Goal: Task Accomplishment & Management: Use online tool/utility

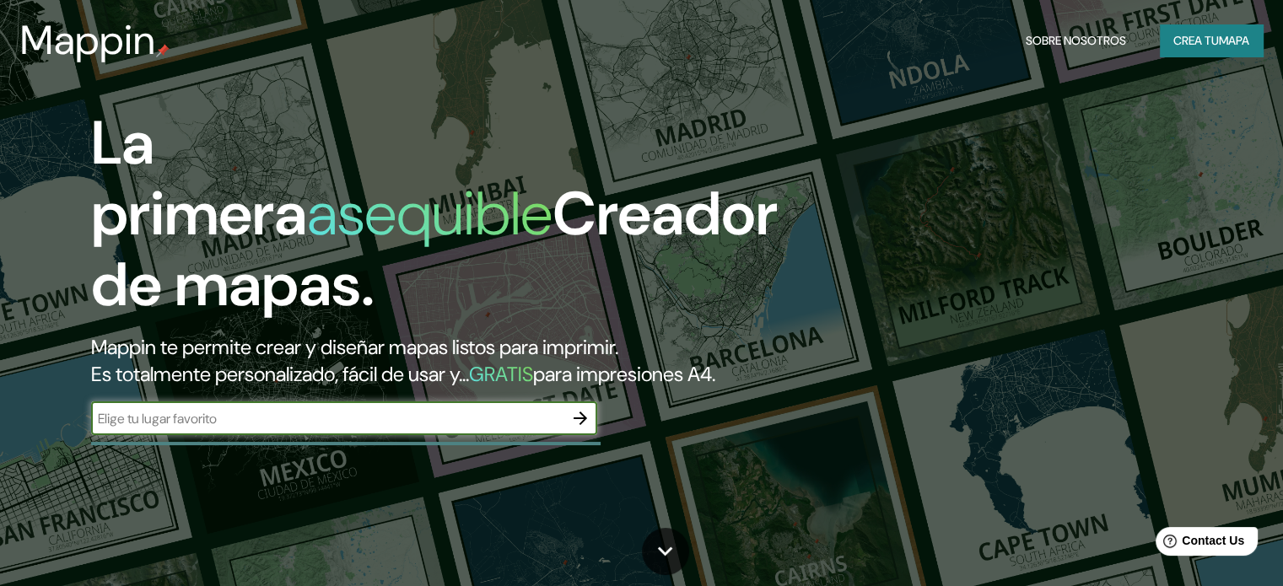
click at [242, 429] on input "text" at bounding box center [327, 418] width 472 height 19
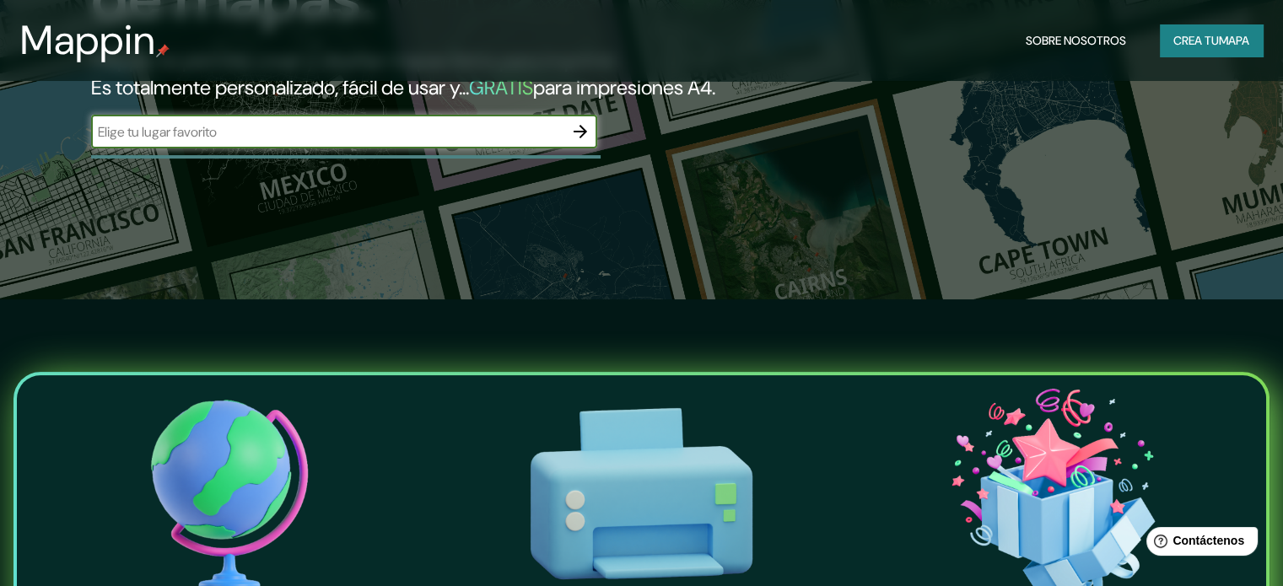
scroll to position [253, 0]
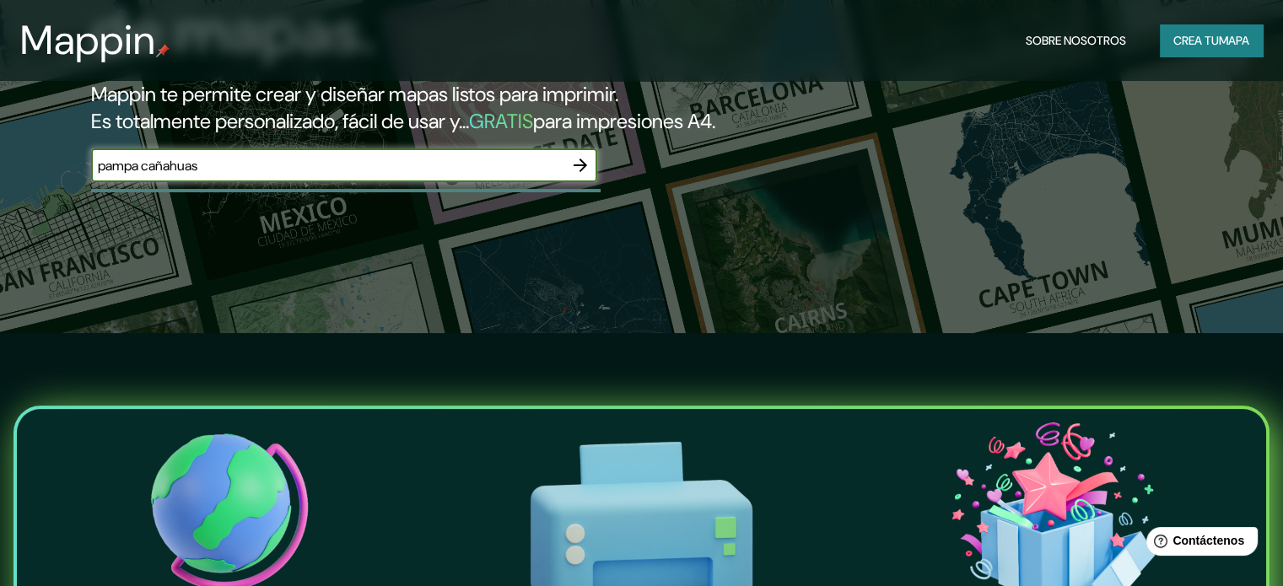
type input "pampa cañahuas"
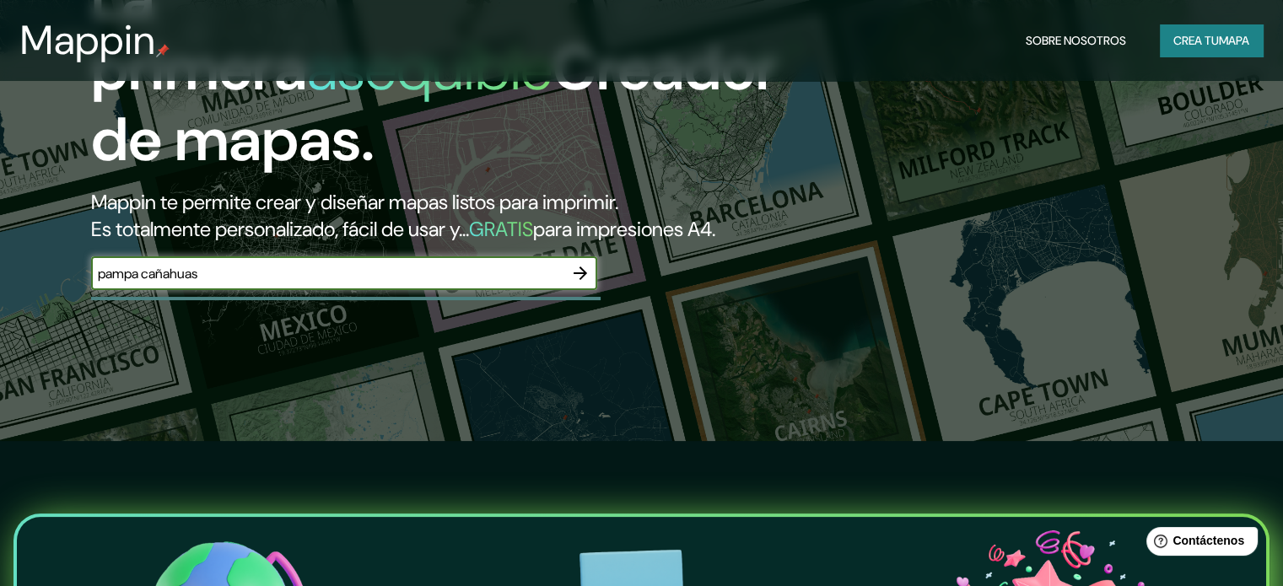
scroll to position [84, 0]
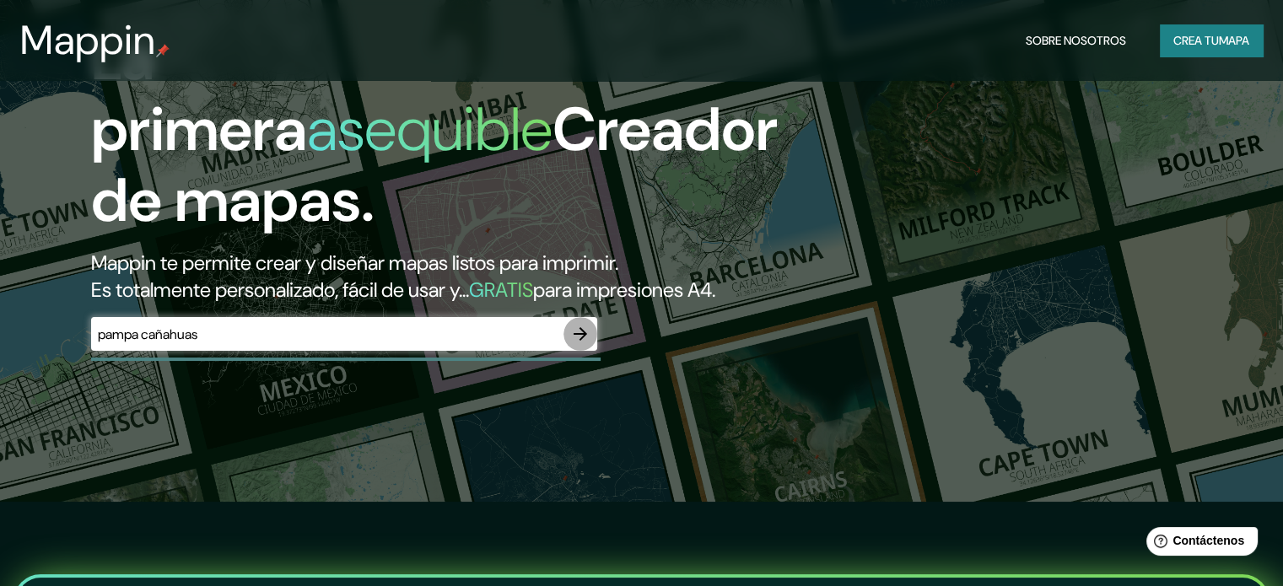
click at [579, 344] on icon "button" at bounding box center [580, 334] width 20 height 20
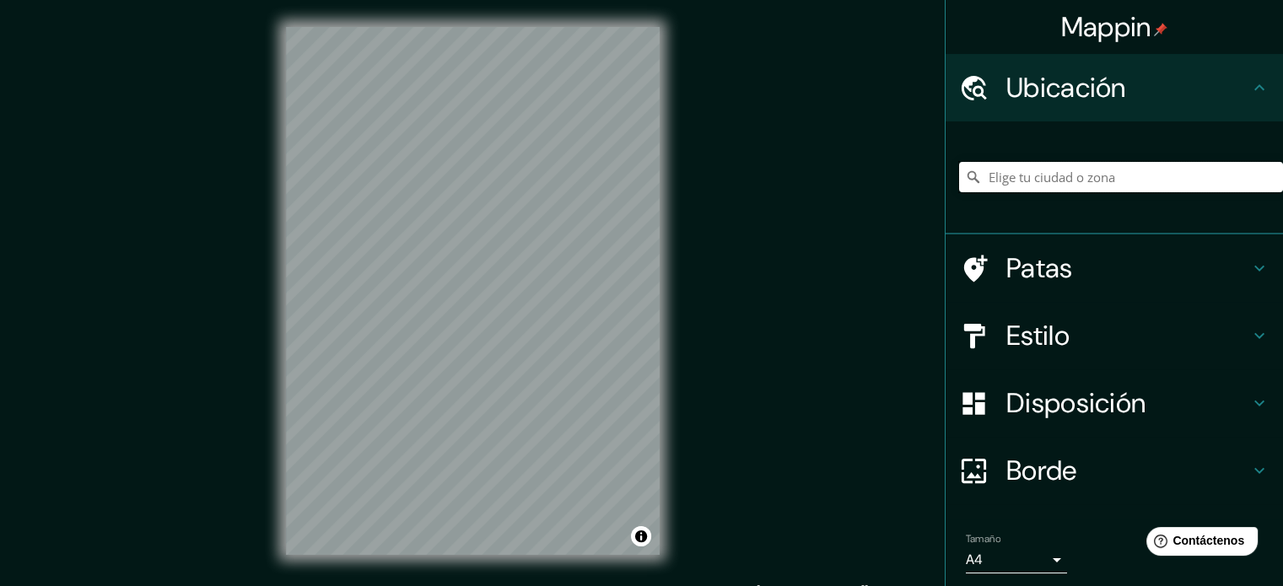
click at [1119, 162] on input "Elige tu ciudad o zona" at bounding box center [1121, 177] width 324 height 30
click at [1109, 176] on input "[GEOGRAPHIC_DATA][PERSON_NAME][GEOGRAPHIC_DATA], [GEOGRAPHIC_DATA]" at bounding box center [1121, 177] width 324 height 30
drag, startPoint x: 1141, startPoint y: 181, endPoint x: 974, endPoint y: 193, distance: 166.6
click at [974, 193] on div "[GEOGRAPHIC_DATA][PERSON_NAME][GEOGRAPHIC_DATA], [GEOGRAPHIC_DATA] [GEOGRAPHIC_…" at bounding box center [1121, 177] width 324 height 84
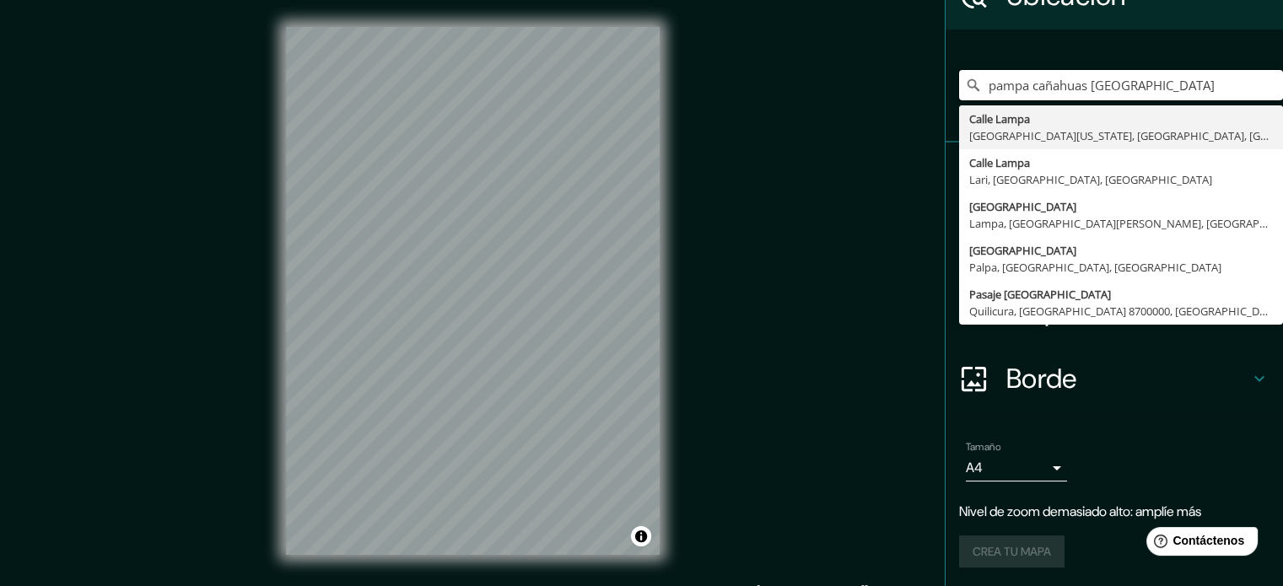
scroll to position [22, 0]
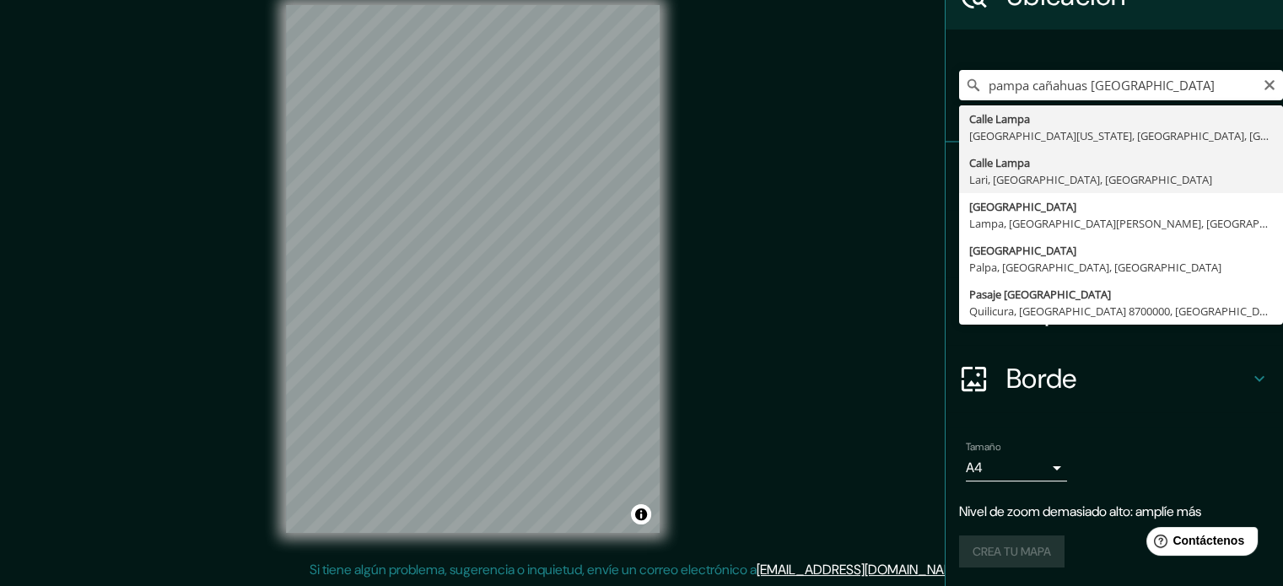
type input "[GEOGRAPHIC_DATA][PERSON_NAME][GEOGRAPHIC_DATA], [GEOGRAPHIC_DATA], [GEOGRAPHIC…"
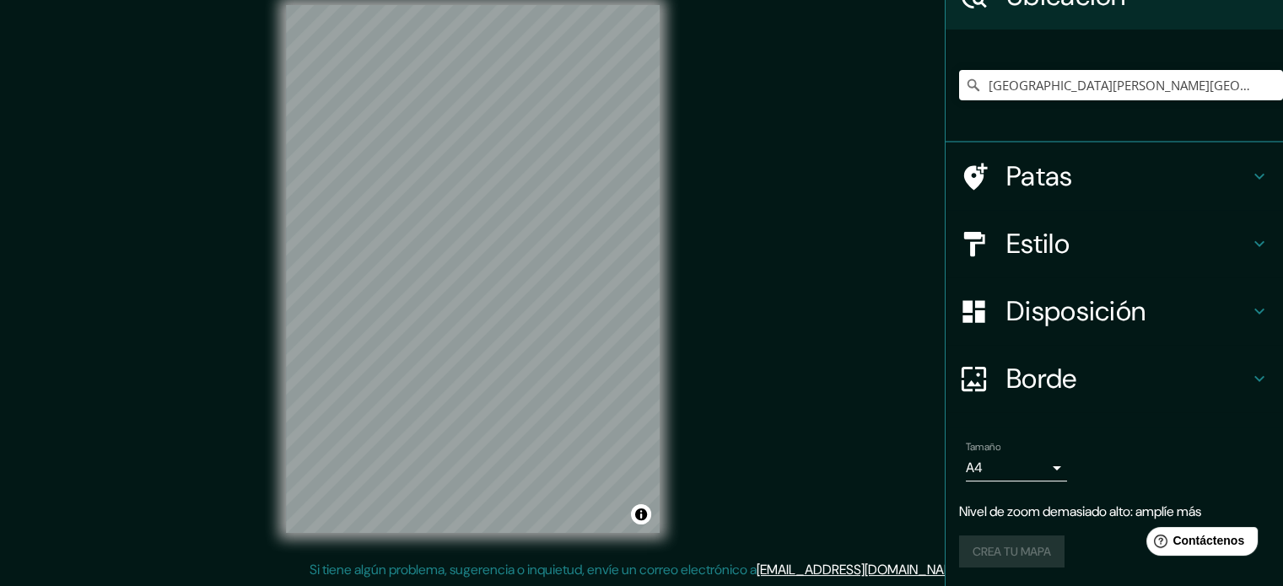
scroll to position [58, 0]
